Goal: Task Accomplishment & Management: Complete application form

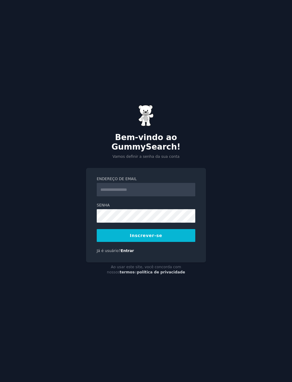
click at [165, 196] on input "Endereço de email" at bounding box center [146, 189] width 98 height 13
click at [176, 196] on input "Endereço de email" at bounding box center [146, 189] width 98 height 13
click at [161, 196] on input "Endereço de email" at bounding box center [146, 189] width 98 height 13
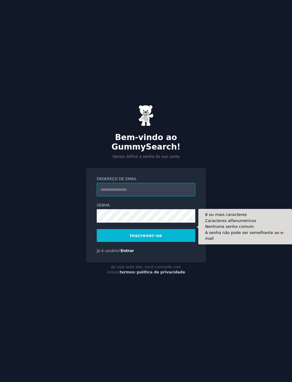
click at [168, 196] on input "Endereço de email" at bounding box center [146, 189] width 98 height 13
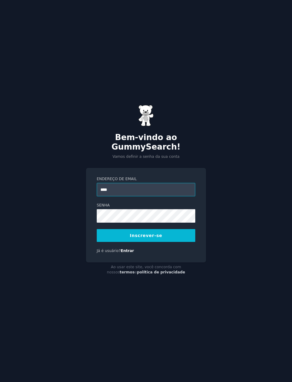
type input "**********"
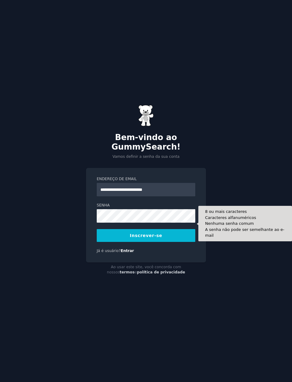
click at [268, 176] on div "**********" at bounding box center [146, 191] width 292 height 382
click at [165, 242] on button "Inscrever-se" at bounding box center [146, 235] width 98 height 13
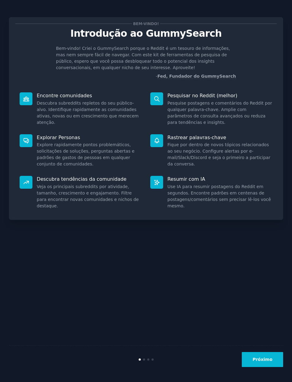
scroll to position [17, 0]
click at [274, 364] on button "Próximo" at bounding box center [261, 359] width 41 height 15
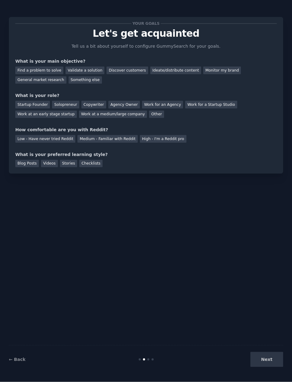
scroll to position [17, 0]
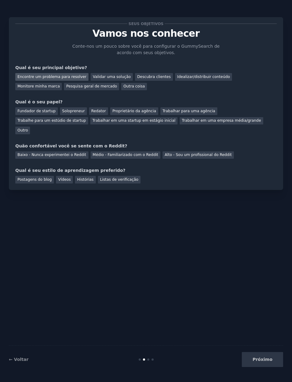
click at [26, 75] on font "Encontre um problema para resolver" at bounding box center [51, 77] width 69 height 4
click at [64, 83] on div "Pesquisa geral de mercado" at bounding box center [91, 87] width 55 height 8
click at [23, 75] on font "Encontre um problema para resolver" at bounding box center [51, 77] width 69 height 4
click at [65, 107] on div "Solopreneur" at bounding box center [73, 111] width 27 height 8
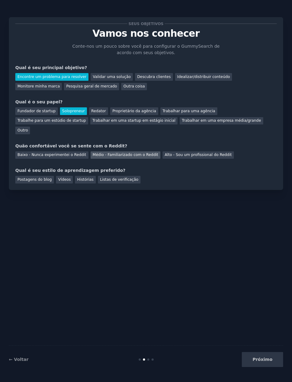
click at [135, 153] on font "Médio - Familiarizado com o Reddit" at bounding box center [125, 155] width 65 height 4
click at [93, 174] on div "Postagens do blog Vídeos Histórias Listas de verificação" at bounding box center [145, 179] width 261 height 10
click at [85, 177] on font "Histórias" at bounding box center [85, 179] width 17 height 4
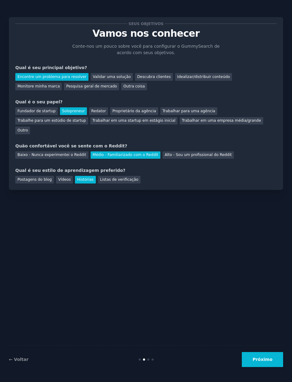
click at [263, 362] on font "Próximo" at bounding box center [262, 359] width 20 height 5
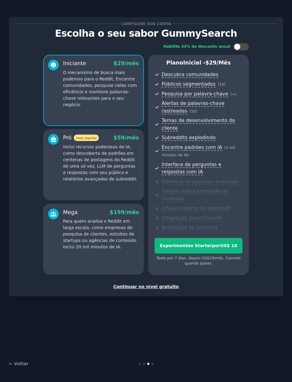
click at [158, 284] on font "Continuar no nível gratuito" at bounding box center [145, 286] width 65 height 5
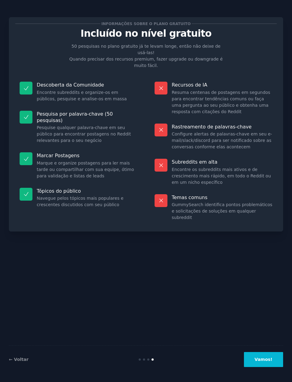
click at [266, 367] on button "Vamos!" at bounding box center [263, 359] width 39 height 15
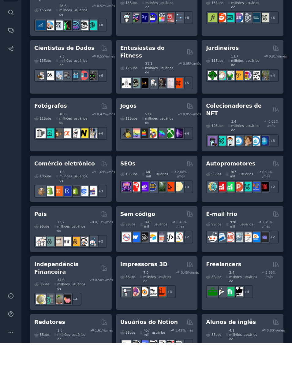
scroll to position [267, 0]
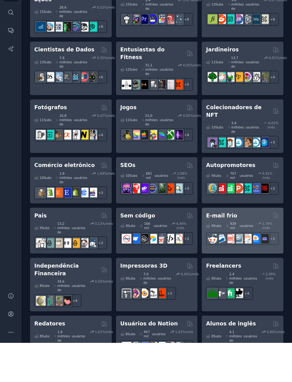
click at [224, 252] on font "E-mail frio" at bounding box center [221, 255] width 31 height 6
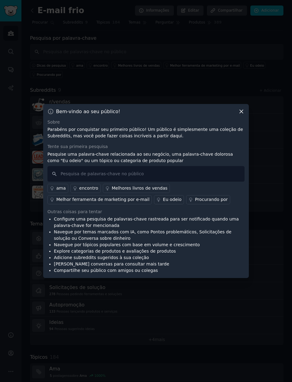
click at [240, 115] on icon at bounding box center [241, 111] width 6 height 6
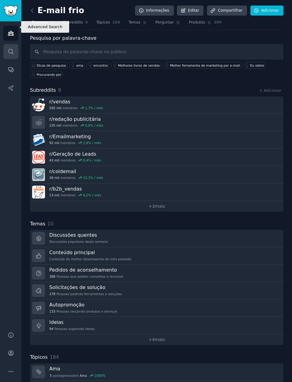
click at [15, 44] on link "Procurar" at bounding box center [10, 51] width 15 height 15
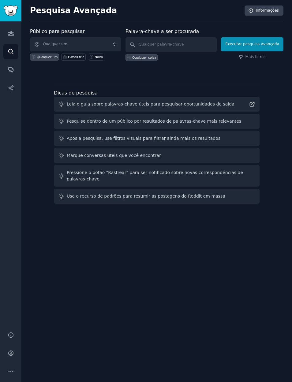
click at [44, 42] on font "Qualquer um" at bounding box center [55, 44] width 24 height 4
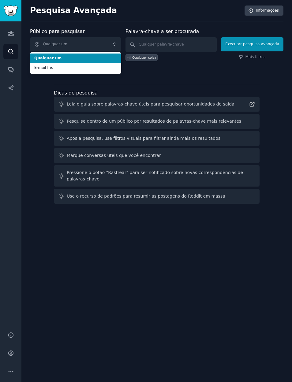
click at [35, 122] on div "Público para pesquisar Qualquer um Qualquer um E-mail frio Qualquer um E-mail f…" at bounding box center [156, 117] width 253 height 178
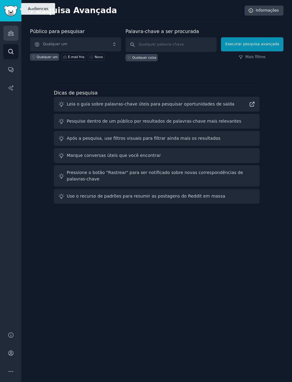
click at [13, 30] on icon "Barra lateral" at bounding box center [11, 33] width 6 height 6
